Goal: Navigation & Orientation: Find specific page/section

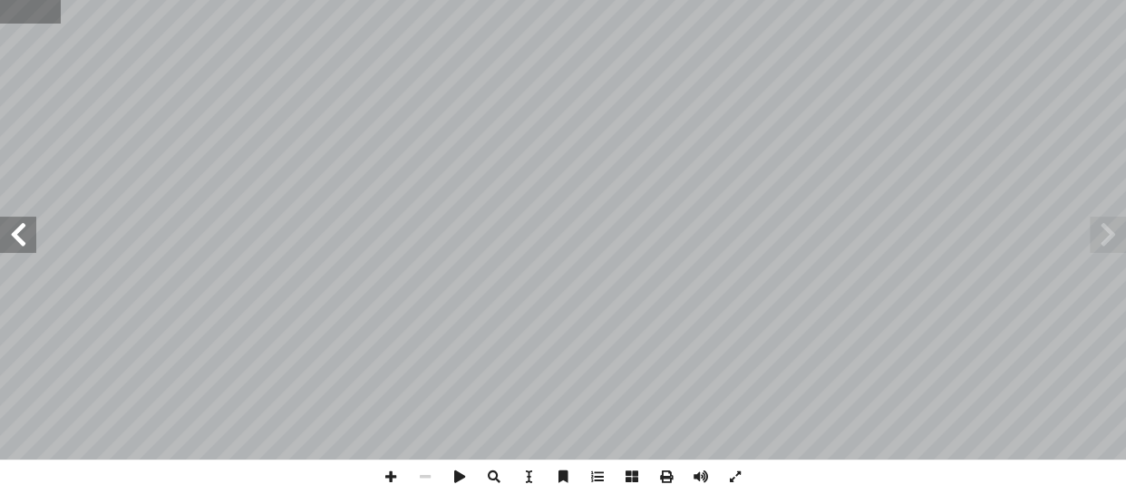
click at [26, 18] on input "text" at bounding box center [30, 12] width 61 height 24
type input "**"
click at [1109, 245] on span at bounding box center [1108, 235] width 36 height 36
click at [381, 475] on span at bounding box center [391, 477] width 34 height 34
click at [23, 236] on span at bounding box center [18, 235] width 36 height 36
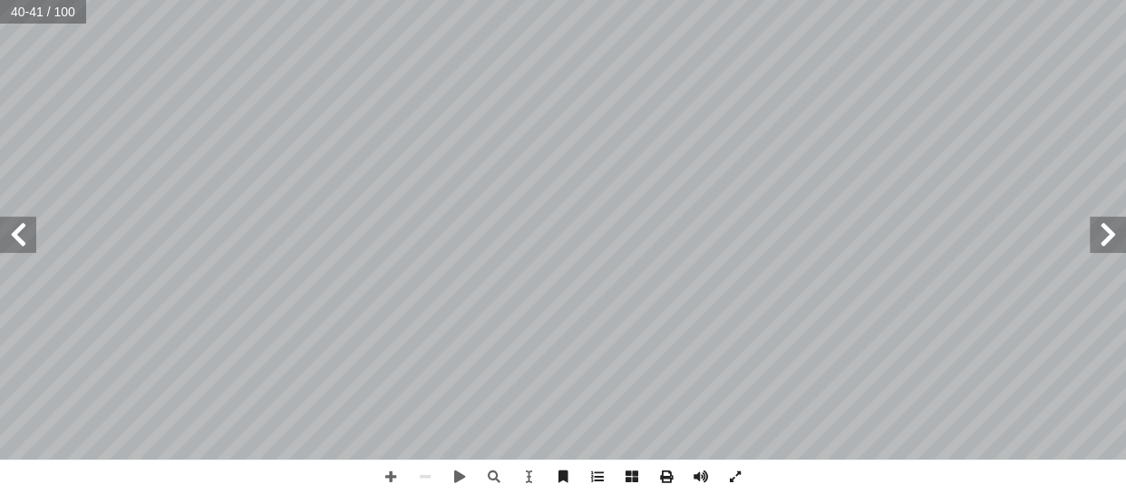
click at [1115, 236] on span at bounding box center [1108, 235] width 36 height 36
